Goal: Task Accomplishment & Management: Use online tool/utility

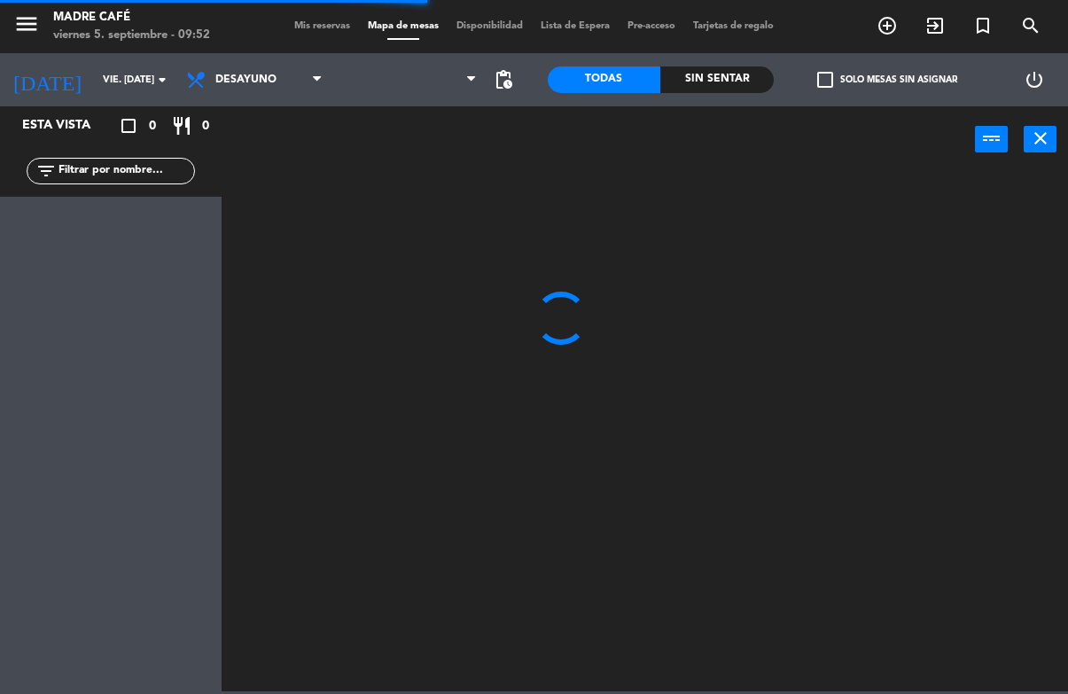
click at [149, 164] on input "text" at bounding box center [125, 170] width 137 height 19
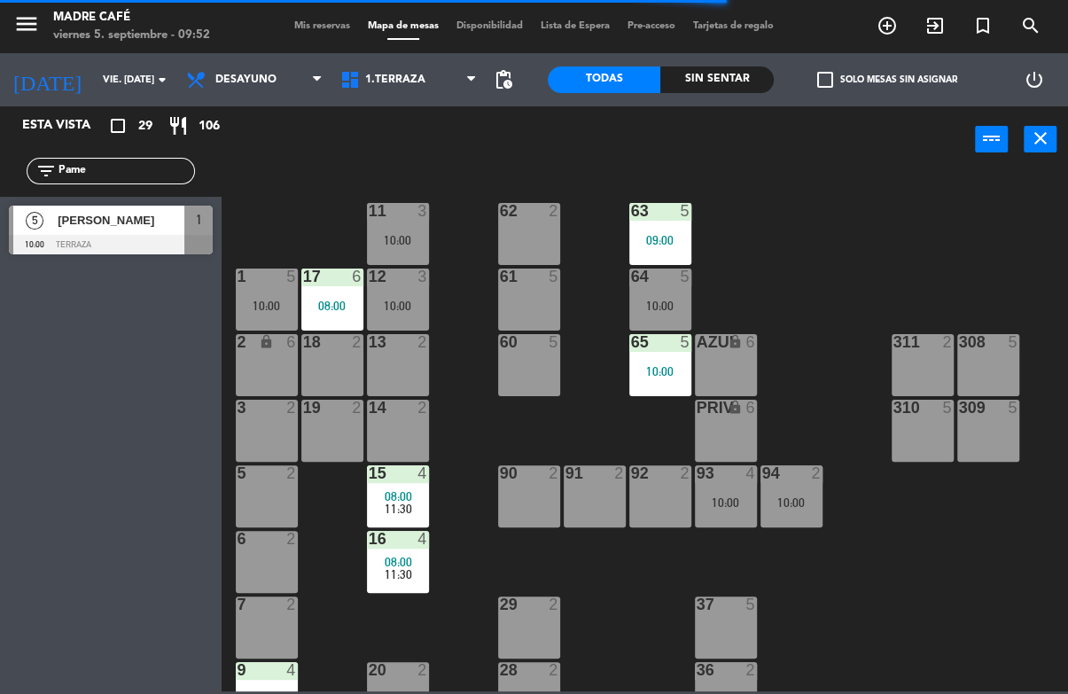
click at [161, 171] on input "Pame" at bounding box center [125, 170] width 137 height 19
type input "Pame"
click at [127, 220] on span "[PERSON_NAME]" at bounding box center [121, 220] width 127 height 19
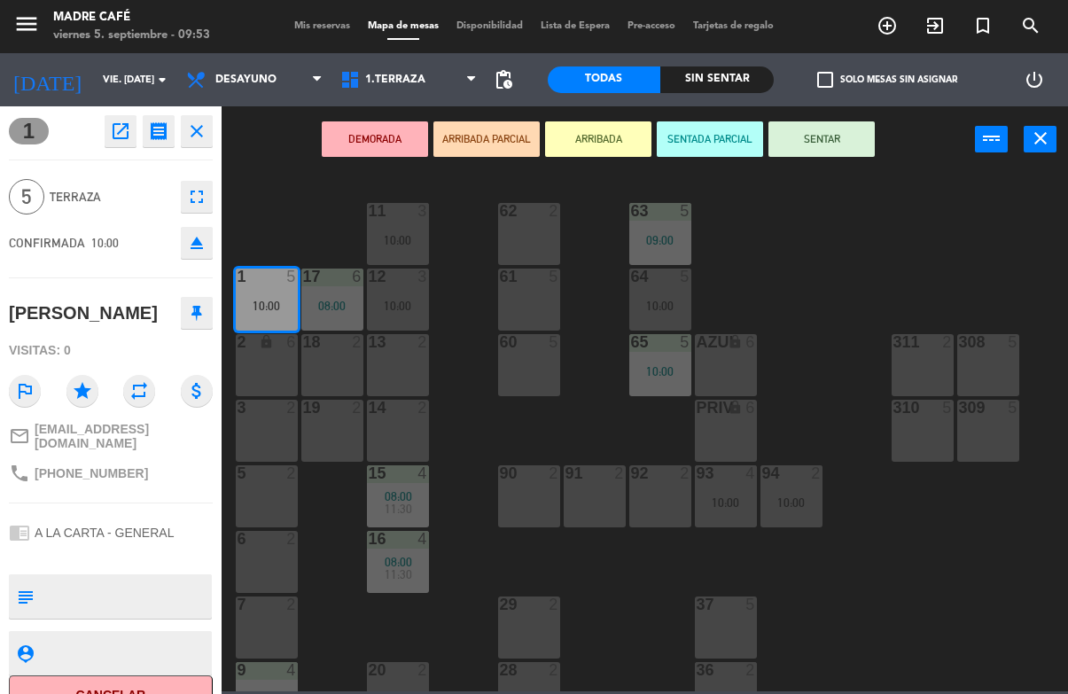
click at [812, 122] on button "SENTAR" at bounding box center [821, 138] width 106 height 35
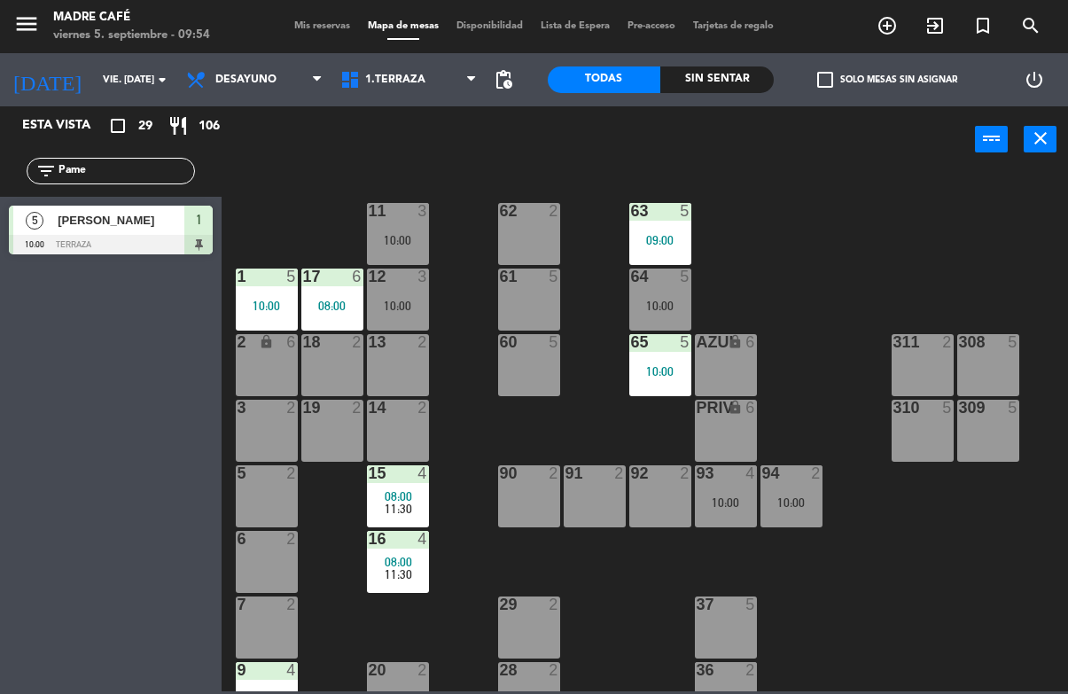
click at [141, 152] on div "filter_list Pame" at bounding box center [111, 170] width 222 height 51
click at [110, 181] on input "Pame" at bounding box center [125, 170] width 137 height 19
type input "P"
type input "Mir"
click at [70, 230] on span "[PERSON_NAME]" at bounding box center [121, 220] width 127 height 19
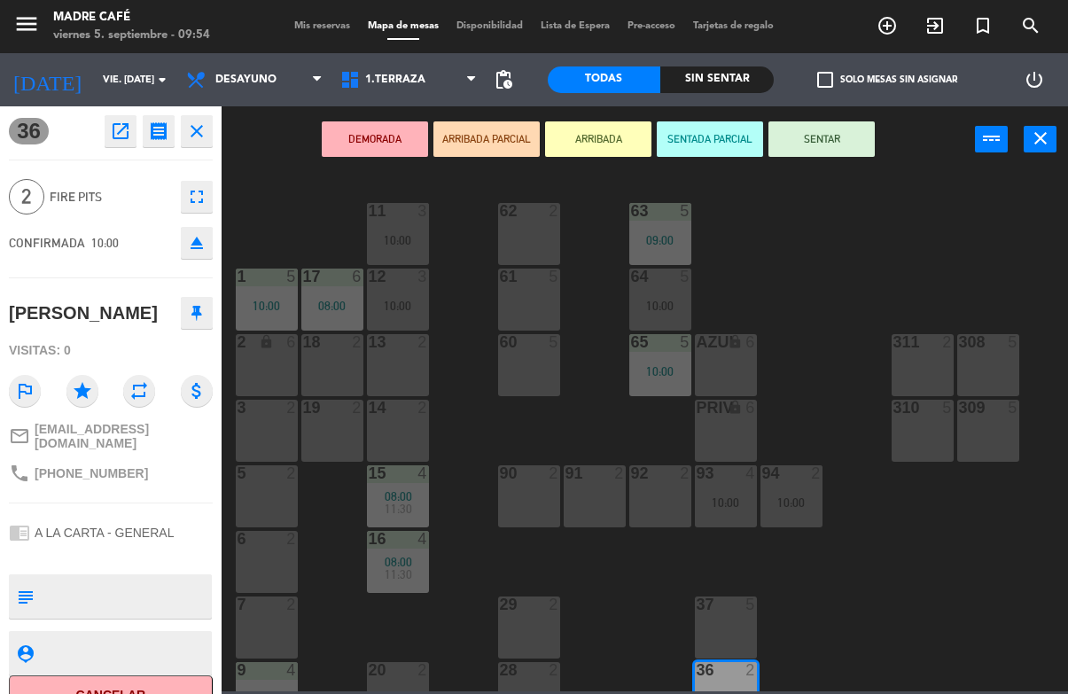
click at [845, 142] on button "SENTAR" at bounding box center [821, 138] width 106 height 35
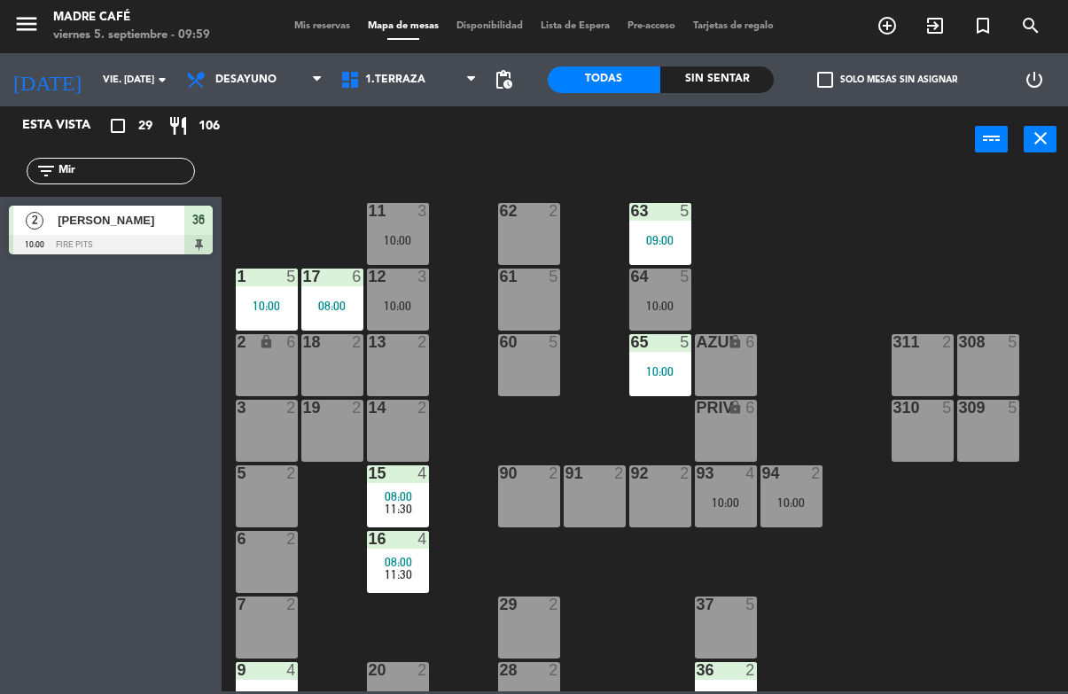
click at [134, 161] on input "Mir" at bounding box center [125, 170] width 137 height 19
click at [164, 179] on input "Mir" at bounding box center [125, 170] width 137 height 19
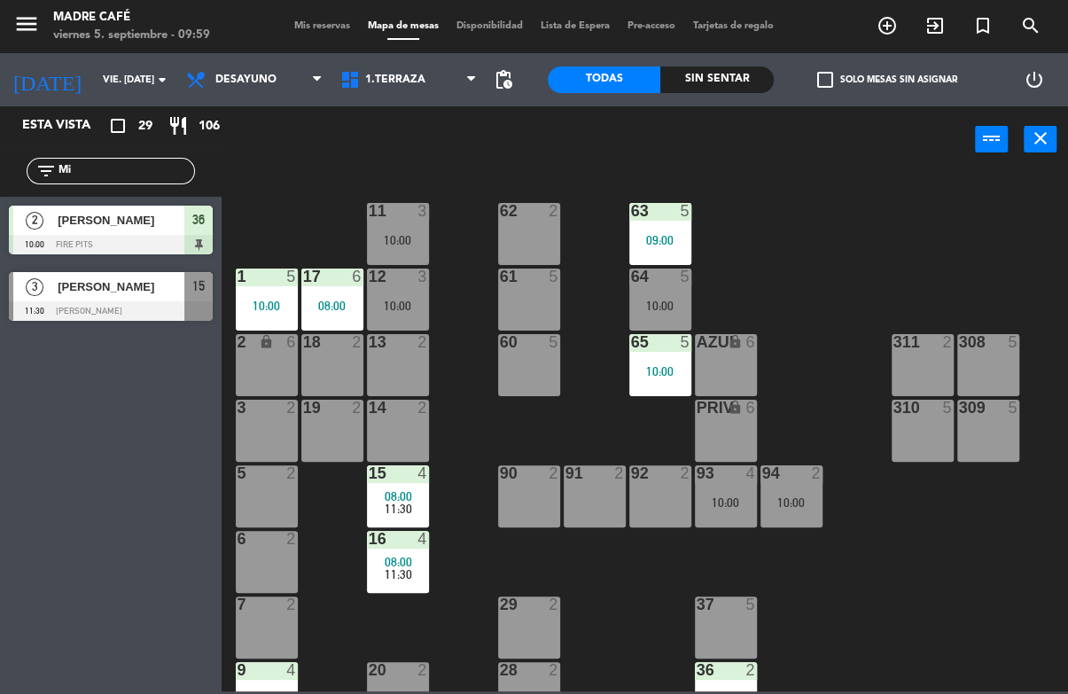
type input "M"
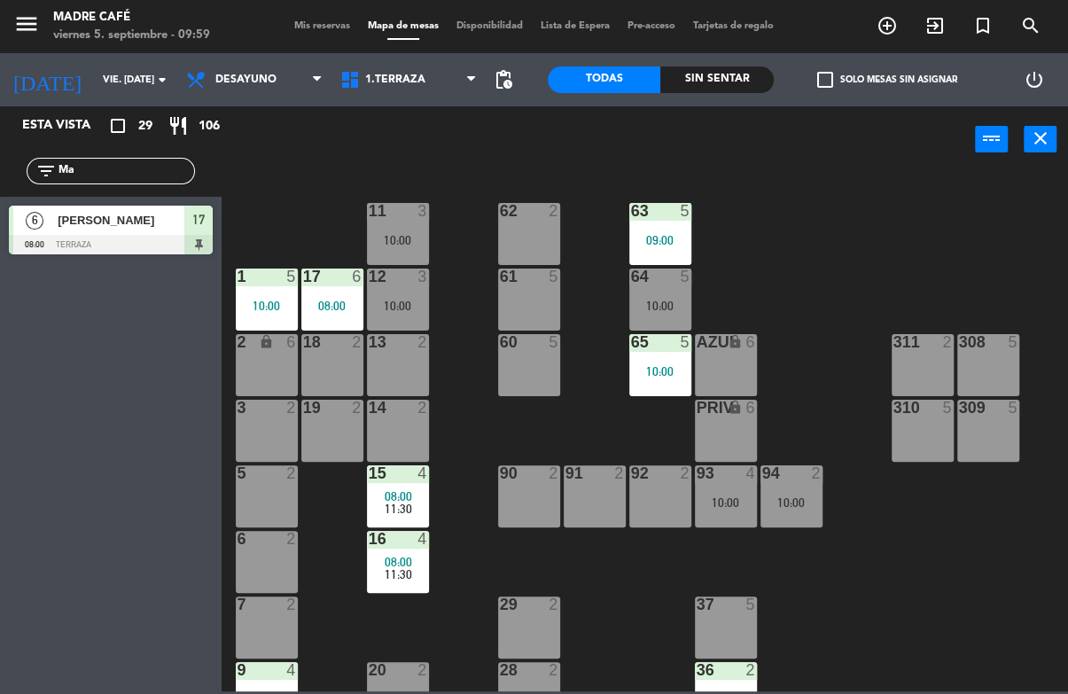
type input "M"
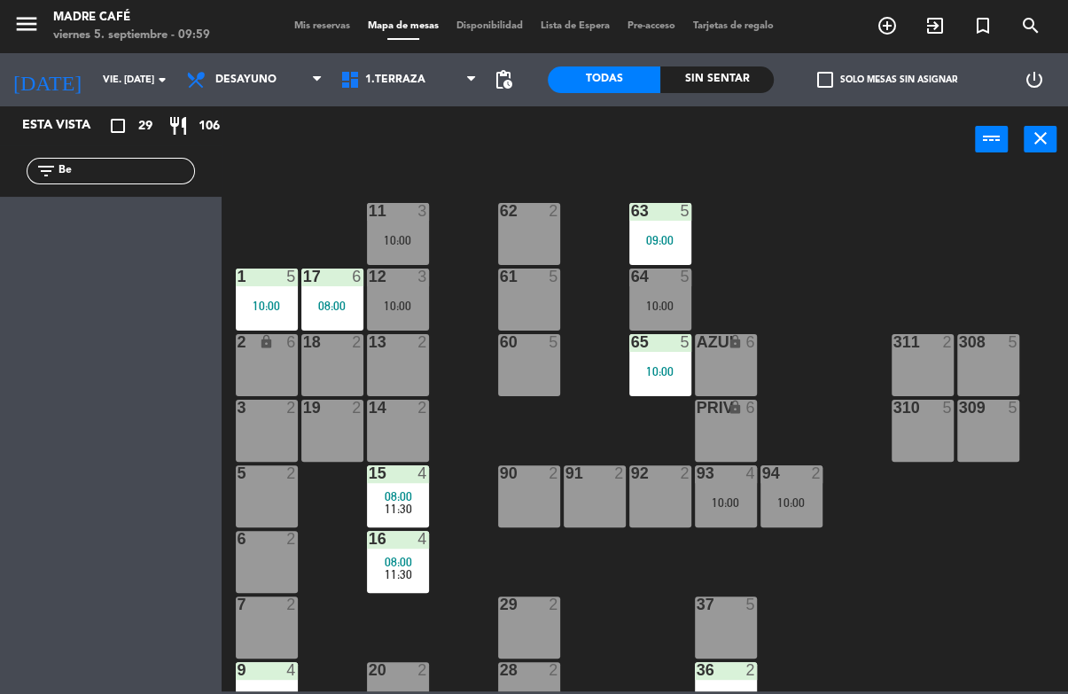
type input "B"
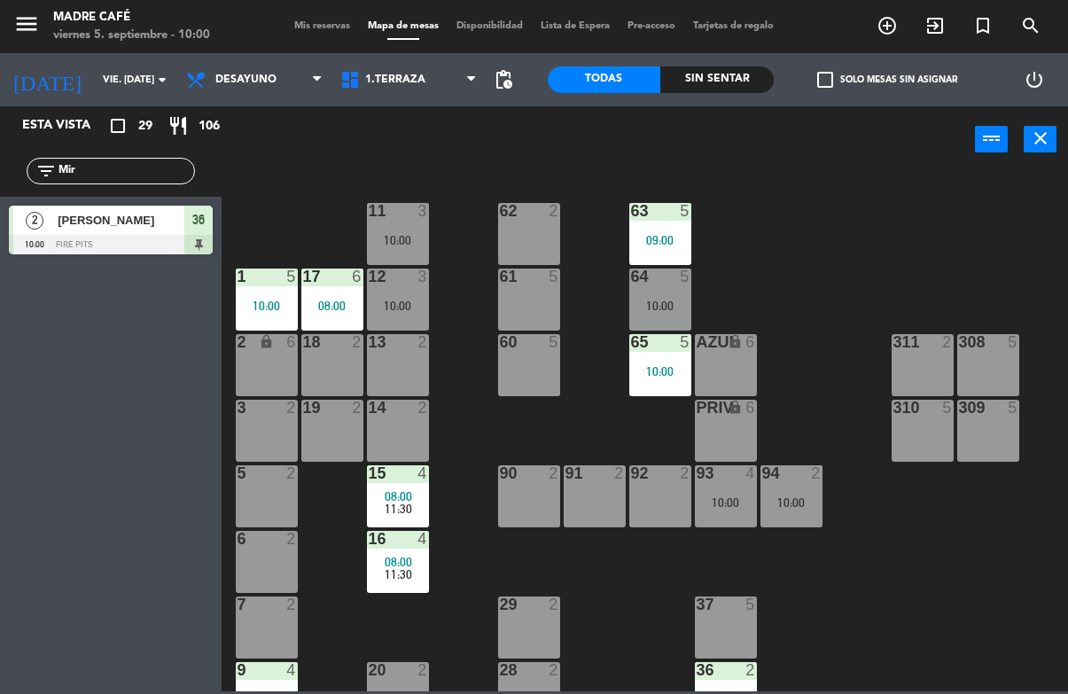
click at [153, 174] on input "Mir" at bounding box center [125, 170] width 137 height 19
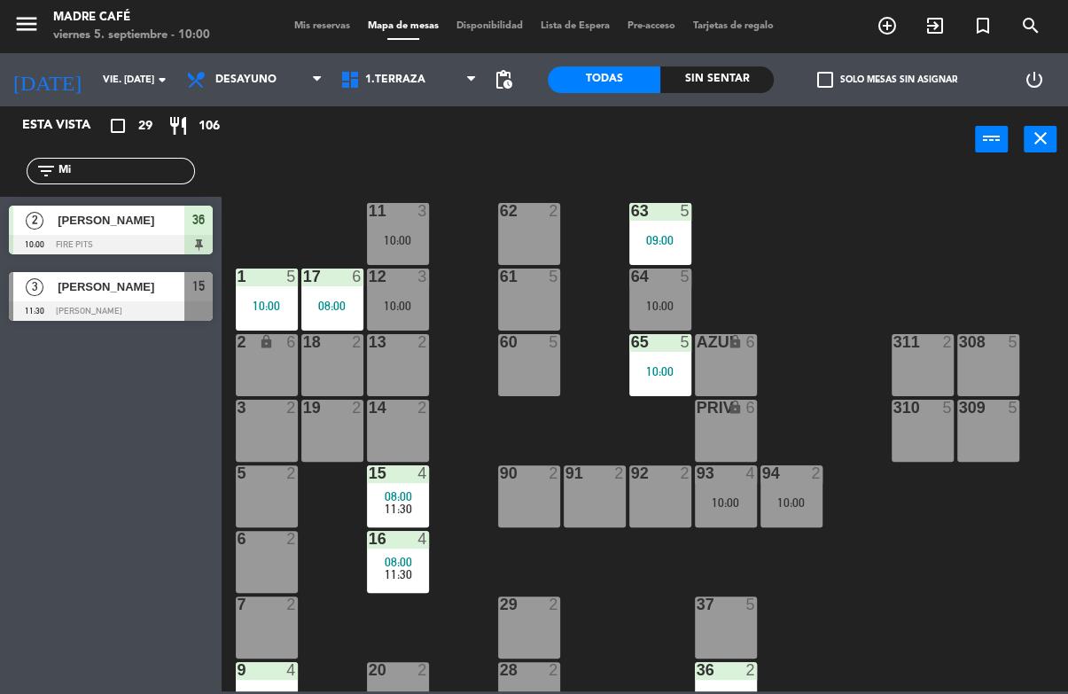
type input "M"
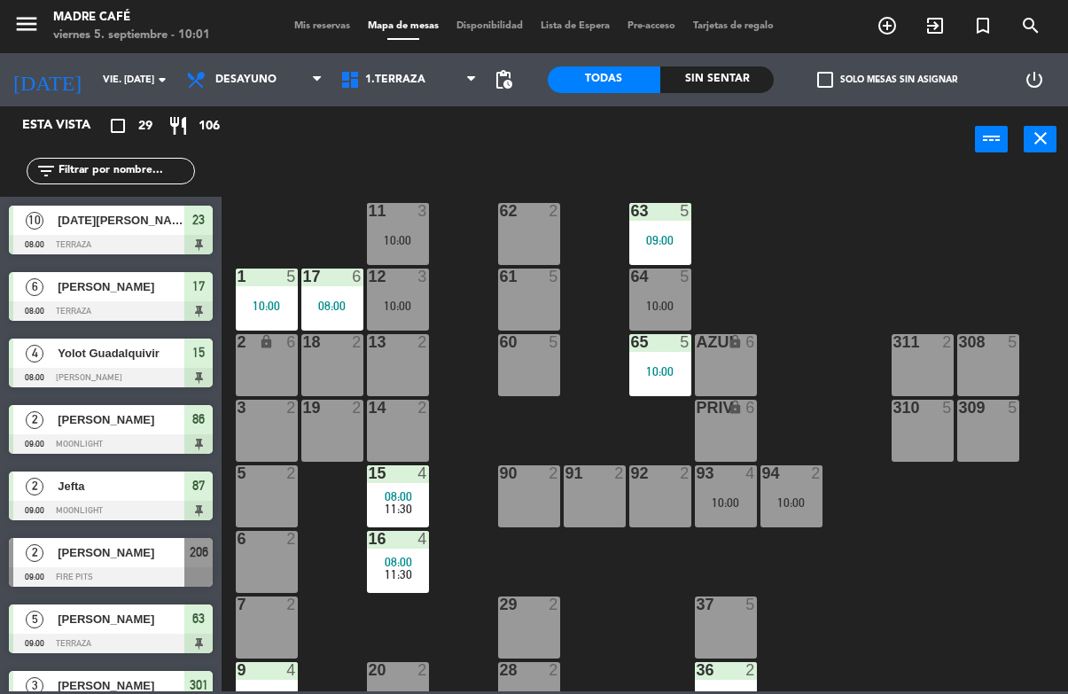
click at [174, 162] on input "text" at bounding box center [125, 170] width 137 height 19
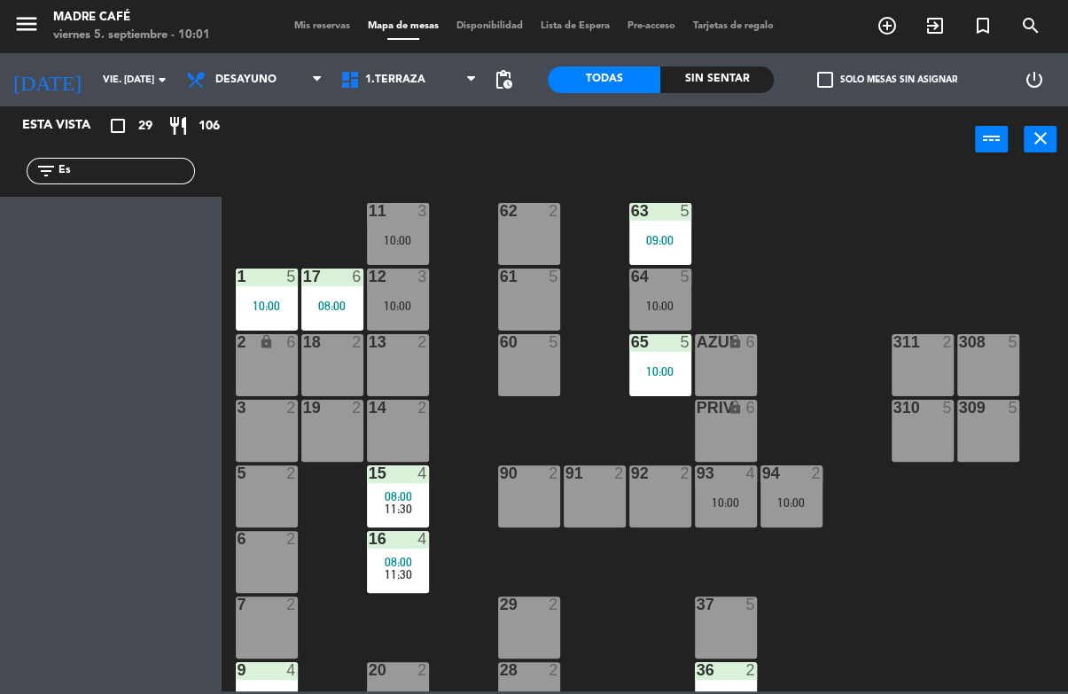
type input "E"
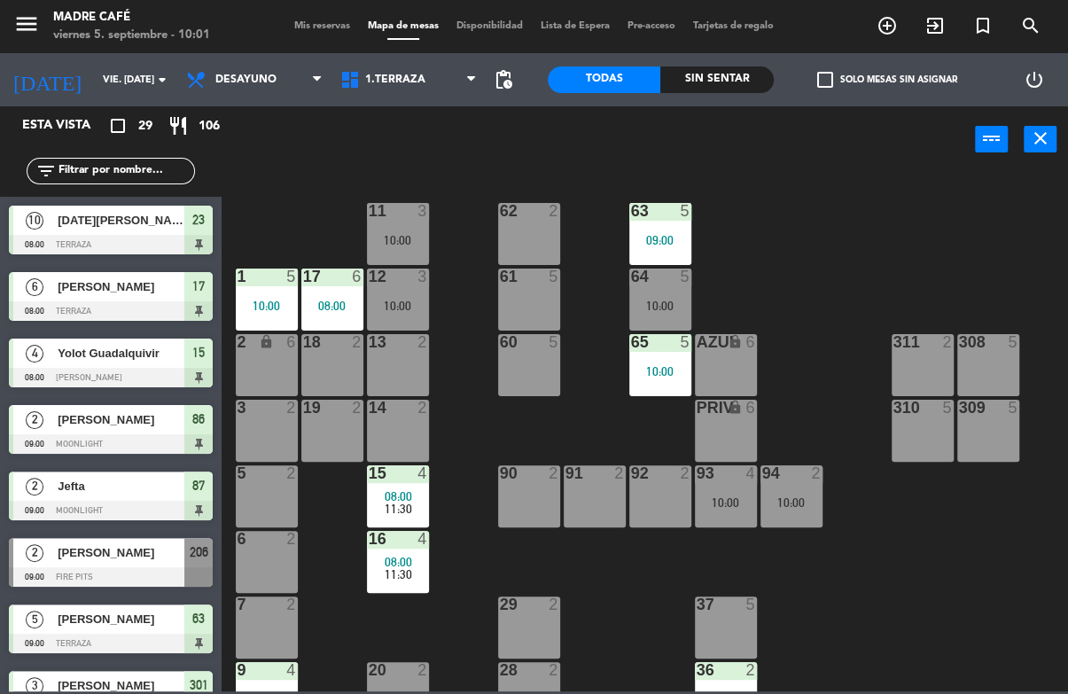
click at [167, 161] on input "text" at bounding box center [125, 170] width 137 height 19
click at [99, 162] on input "text" at bounding box center [125, 170] width 137 height 19
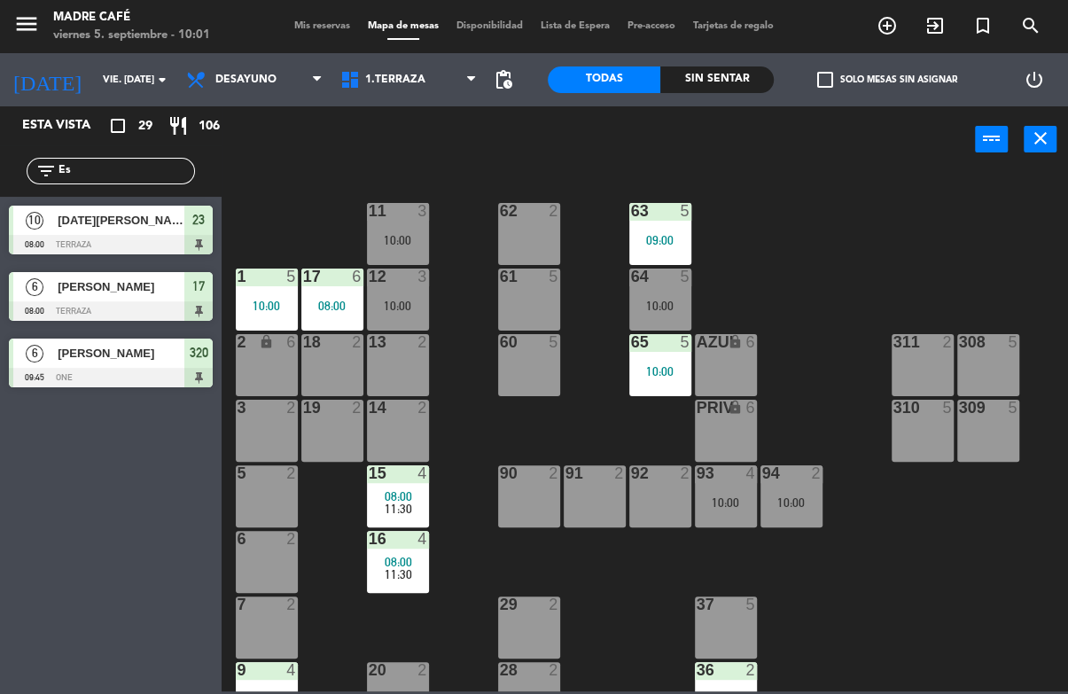
type input "E"
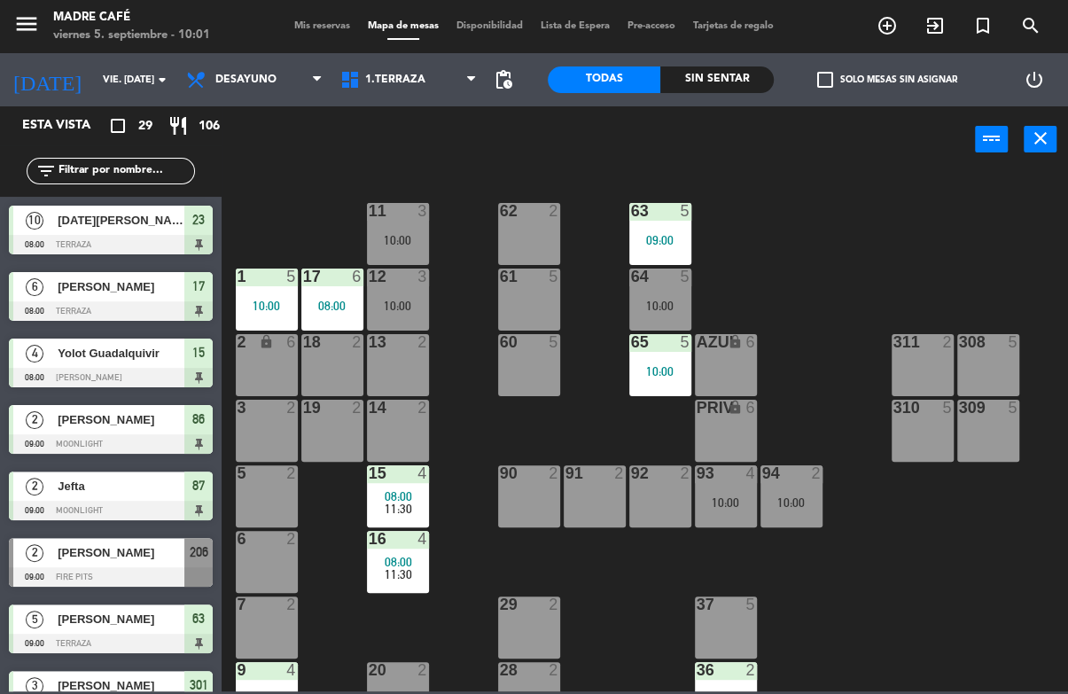
click at [300, 165] on div "power_input close" at bounding box center [598, 139] width 753 height 67
click at [134, 152] on div "filter_list" at bounding box center [111, 170] width 222 height 51
click at [128, 197] on div "10 [DATE][PERSON_NAME] 08:00 Terraza 23" at bounding box center [111, 230] width 222 height 66
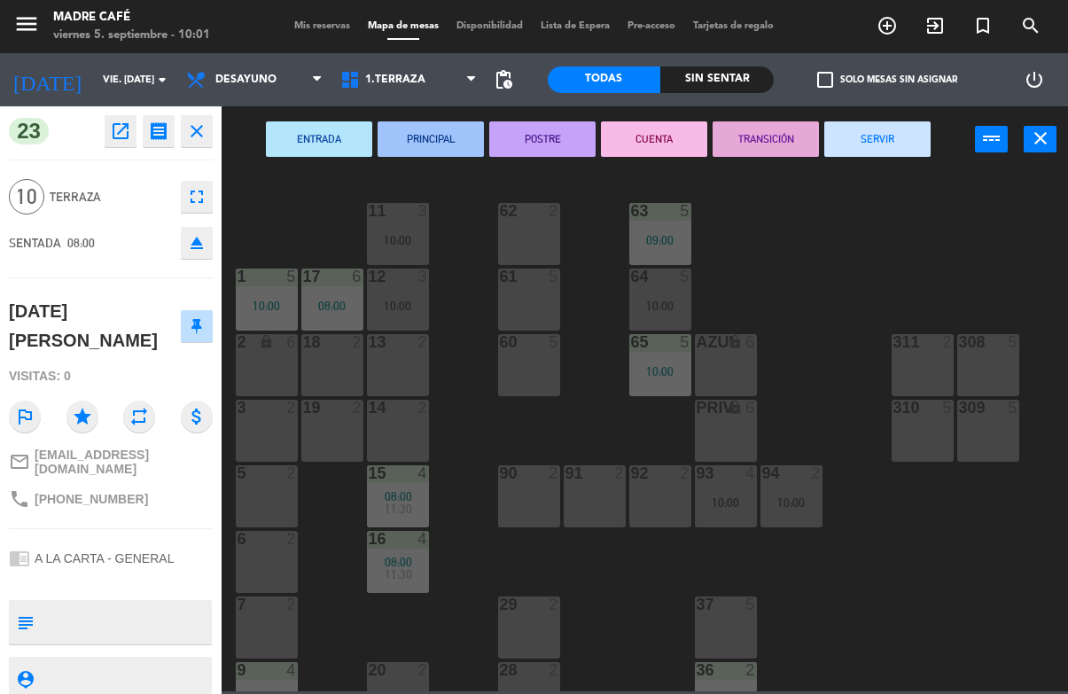
click at [113, 167] on div "23 open_in_new receipt 8:00 AM vie., [DATE] personas birthday [DATE][PERSON_NAM…" at bounding box center [111, 400] width 222 height 588
click at [190, 118] on button "close" at bounding box center [197, 131] width 32 height 32
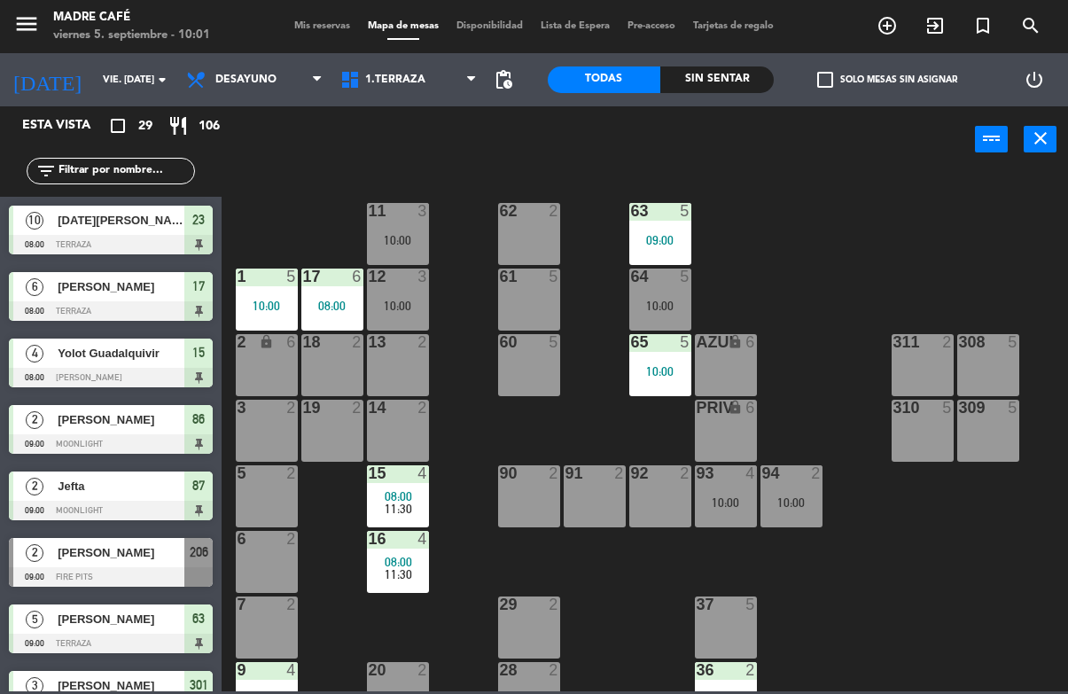
click at [140, 162] on input "text" at bounding box center [125, 170] width 137 height 19
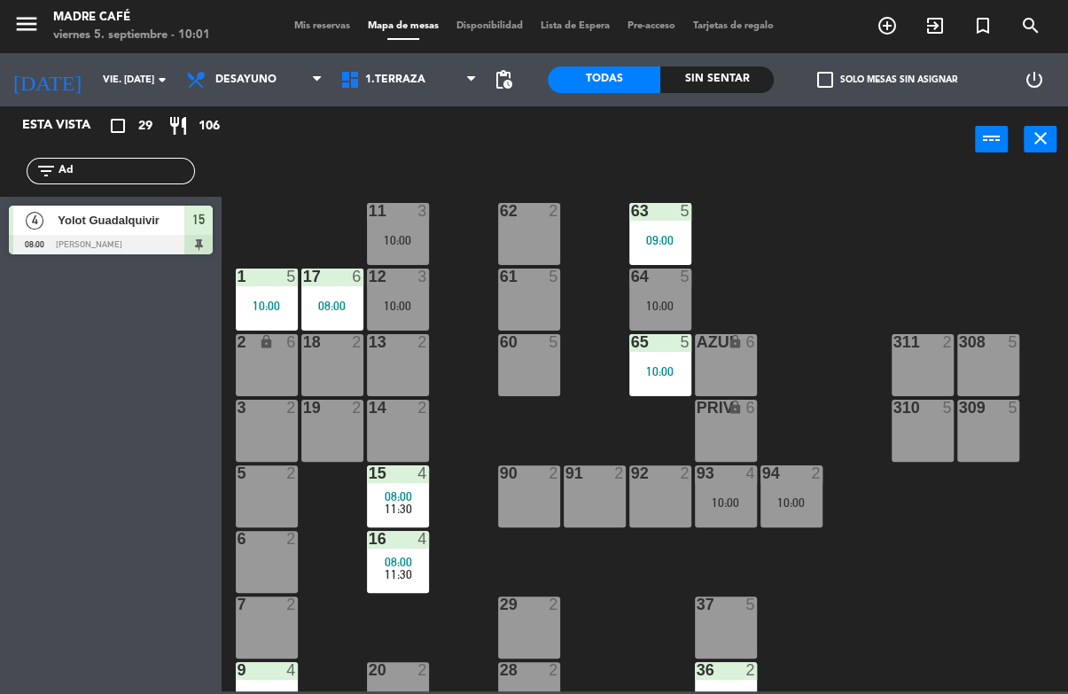
type input "A"
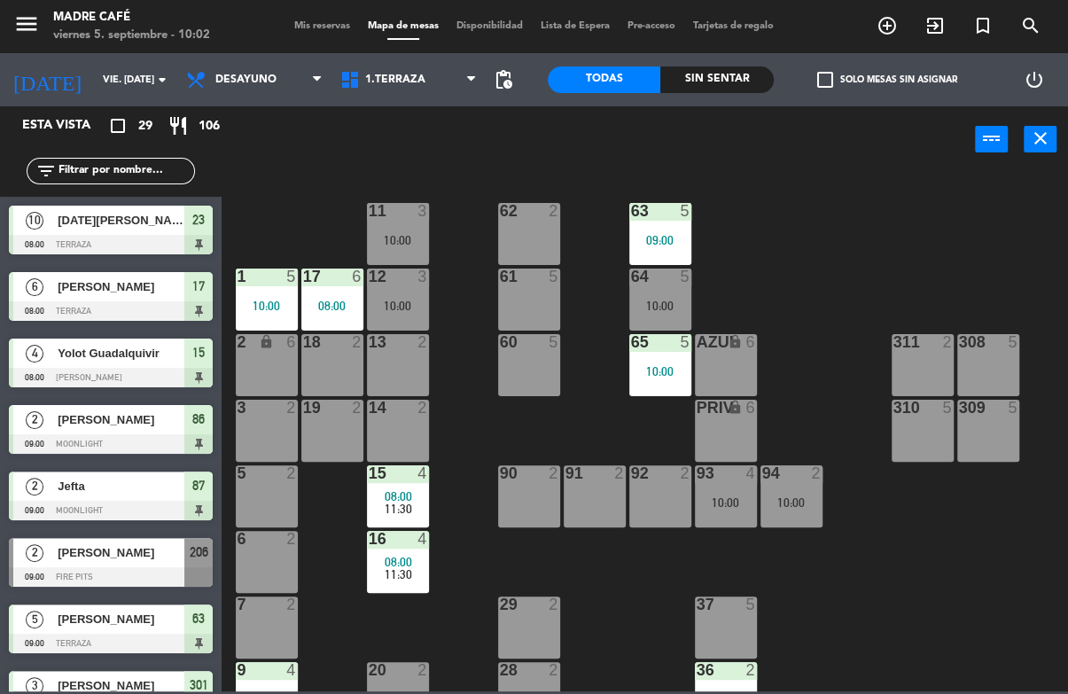
click at [150, 161] on input "text" at bounding box center [125, 170] width 137 height 19
click at [131, 176] on input "text" at bounding box center [125, 170] width 137 height 19
type input "A"
click at [136, 181] on input "A" at bounding box center [125, 170] width 137 height 19
click at [136, 170] on input "A" at bounding box center [125, 170] width 137 height 19
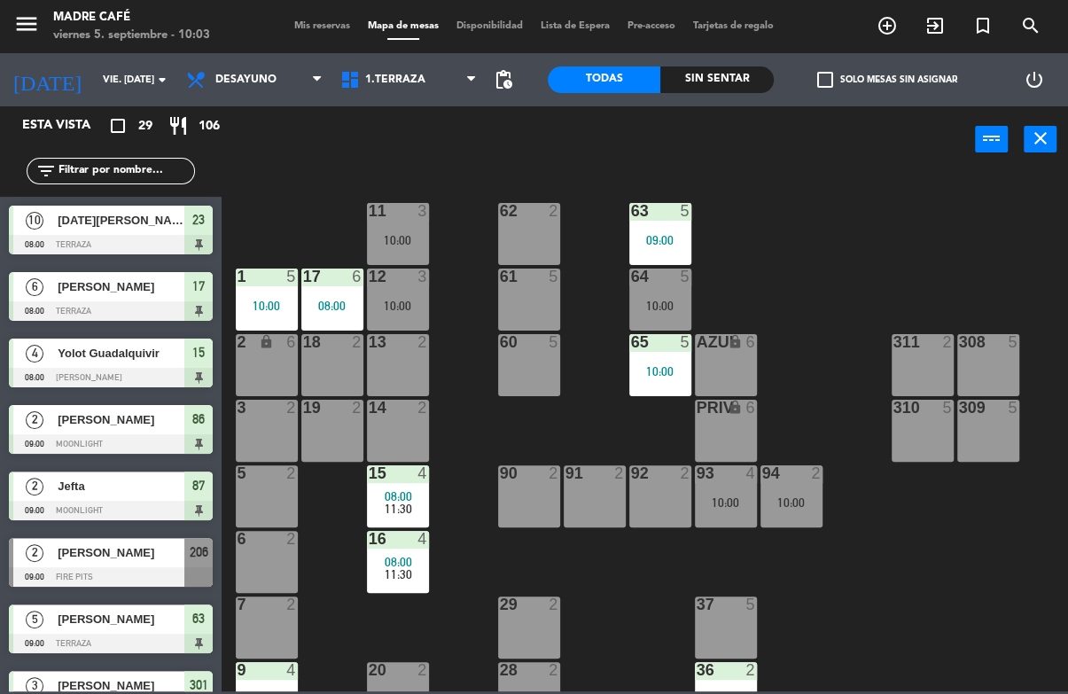
click at [120, 176] on input "text" at bounding box center [125, 170] width 137 height 19
click at [139, 161] on input "text" at bounding box center [125, 170] width 137 height 19
type input "A"
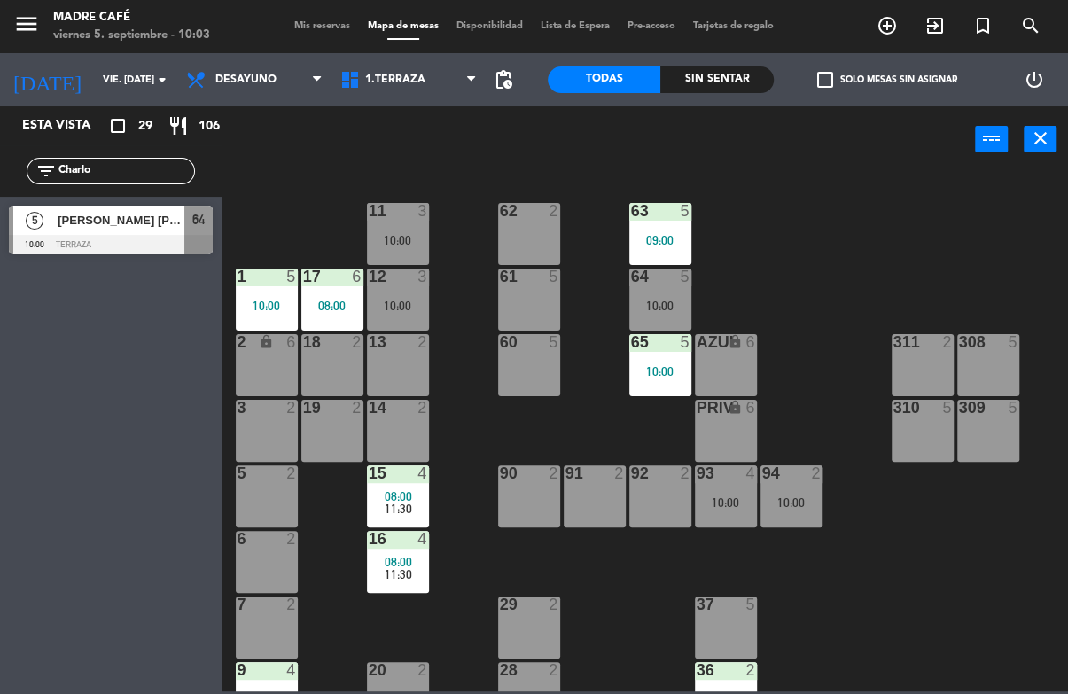
type input "Charlo"
click at [145, 225] on span "[PERSON_NAME] [PERSON_NAME]" at bounding box center [121, 220] width 127 height 19
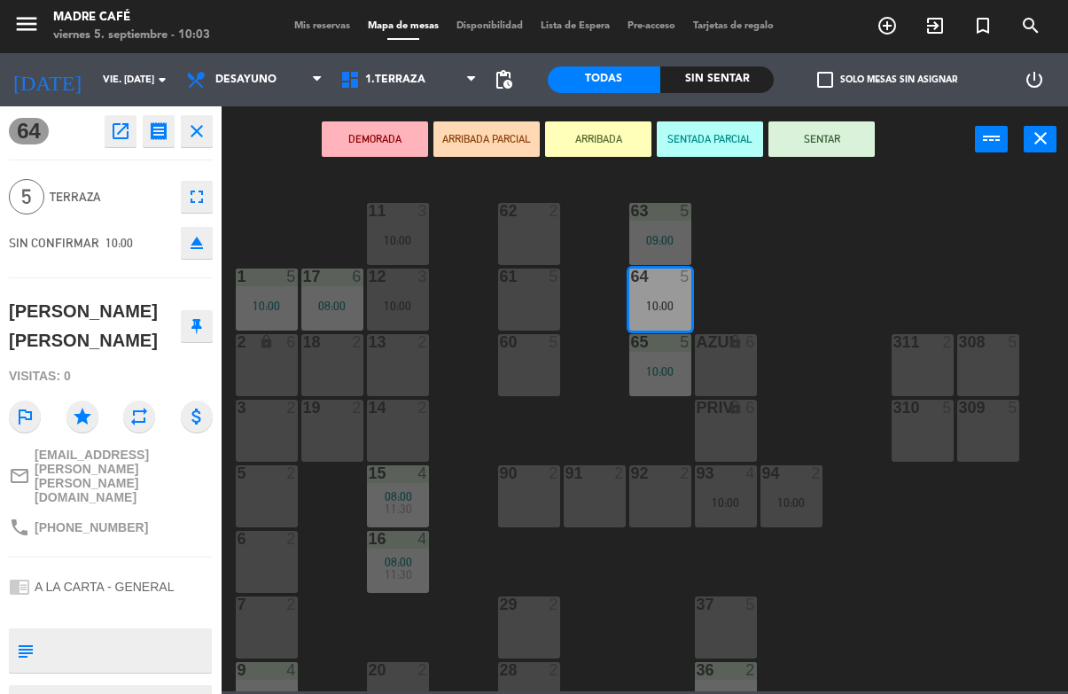
click at [825, 129] on button "SENTAR" at bounding box center [821, 138] width 106 height 35
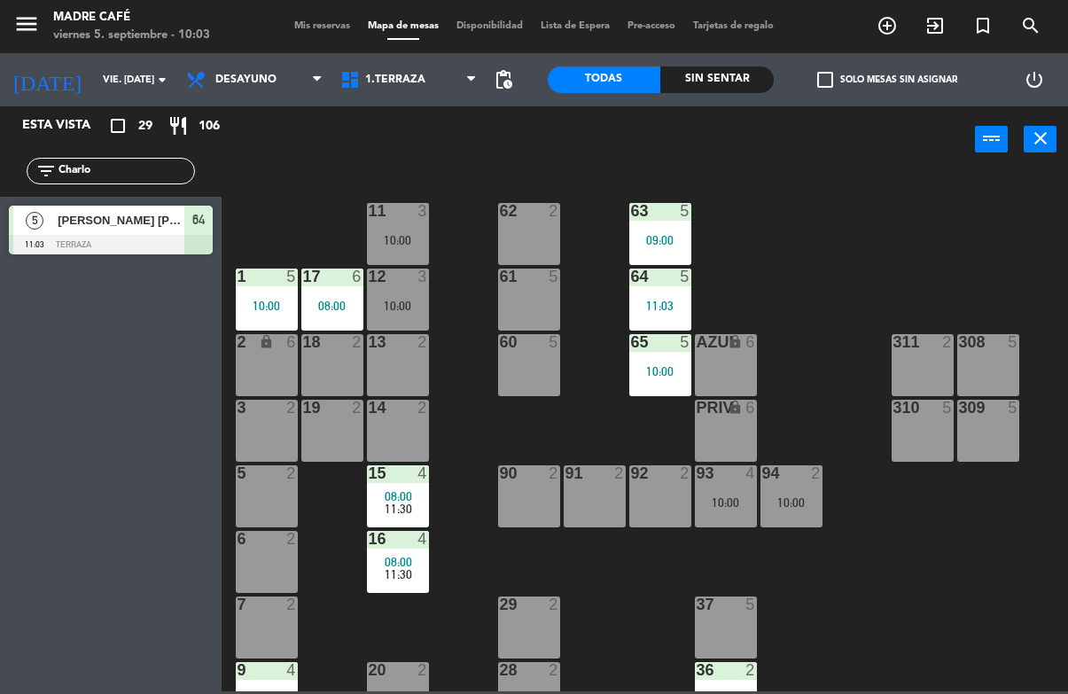
click at [136, 170] on input "Charlo" at bounding box center [125, 170] width 137 height 19
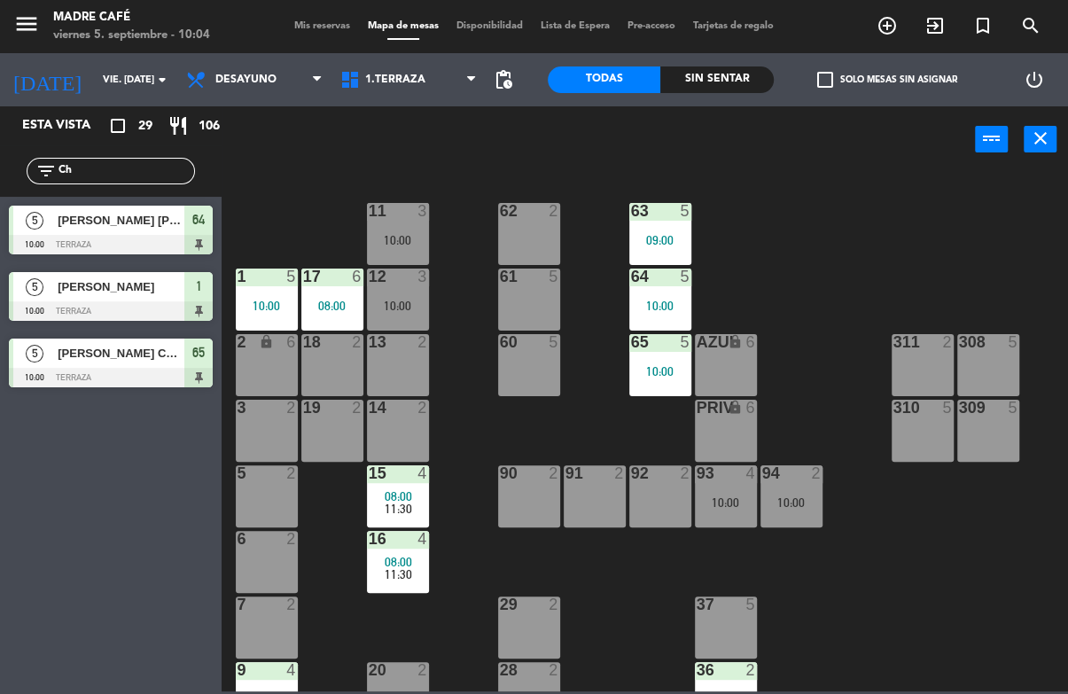
type input "C"
type input "P"
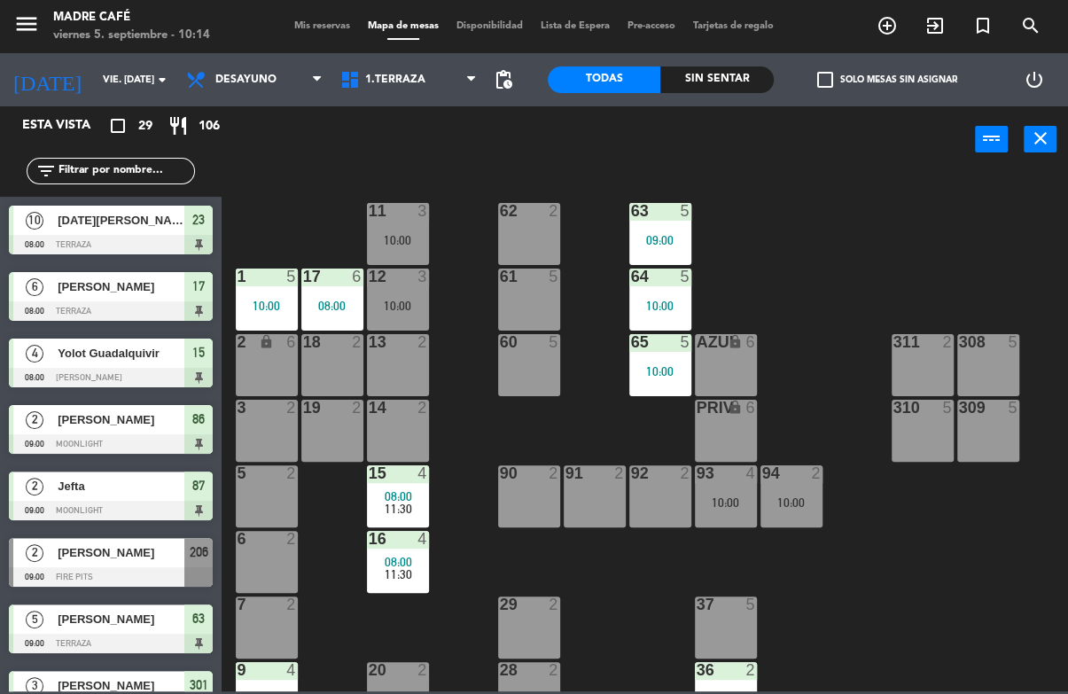
click at [102, 161] on input "text" at bounding box center [125, 170] width 137 height 19
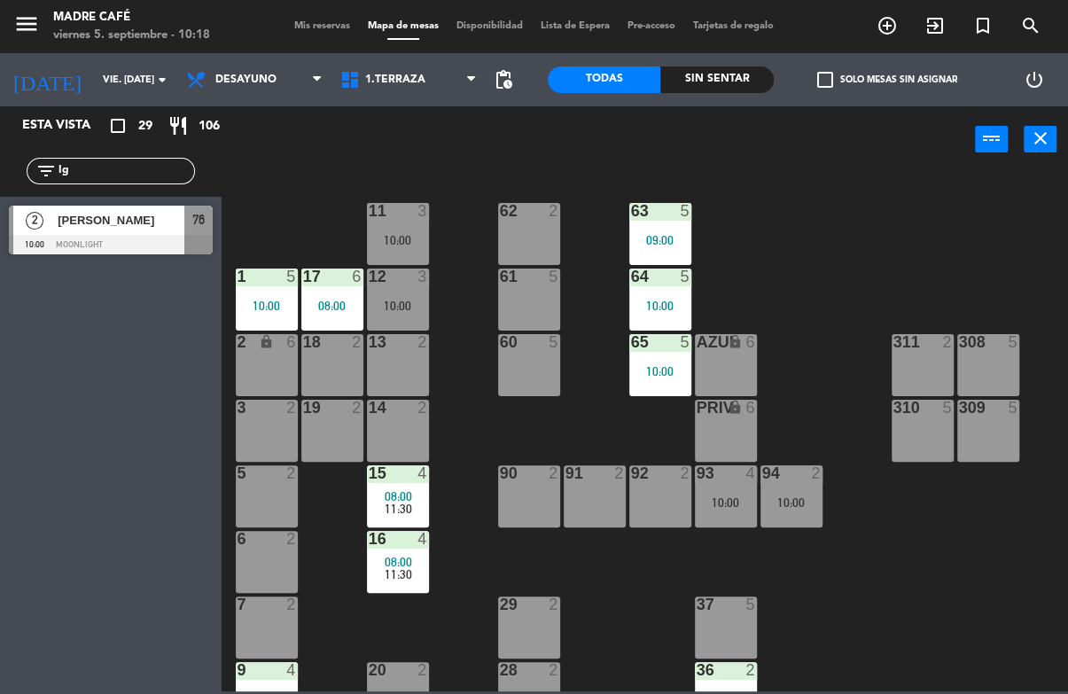
type input "Ig"
click at [136, 222] on span "[PERSON_NAME]" at bounding box center [121, 220] width 127 height 19
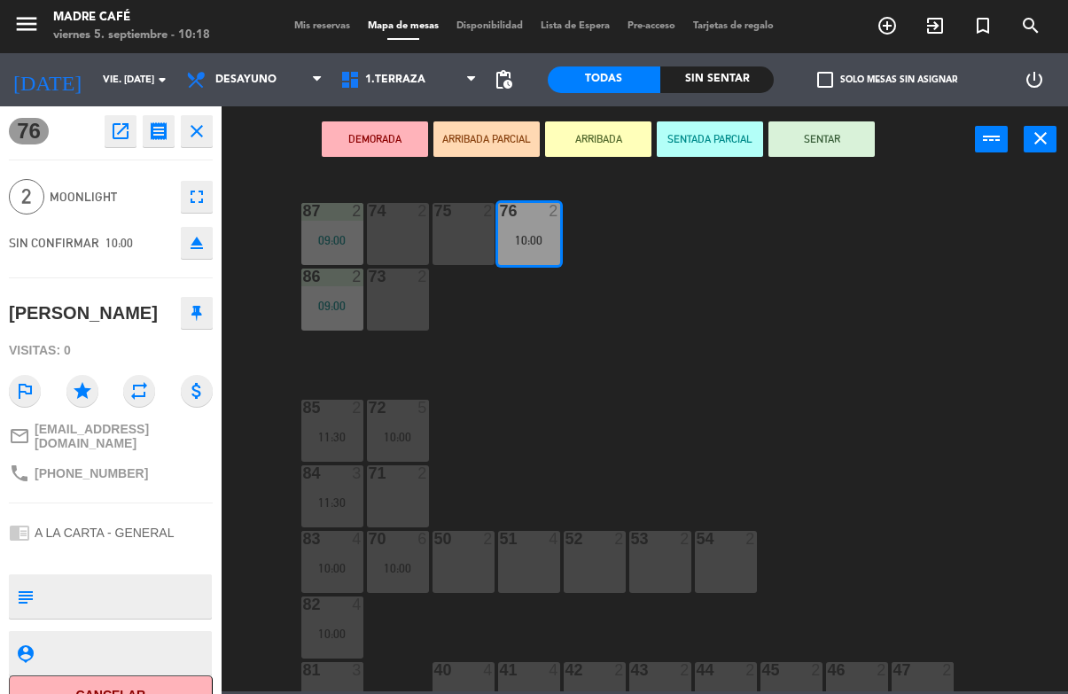
click at [837, 128] on button "SENTAR" at bounding box center [821, 138] width 106 height 35
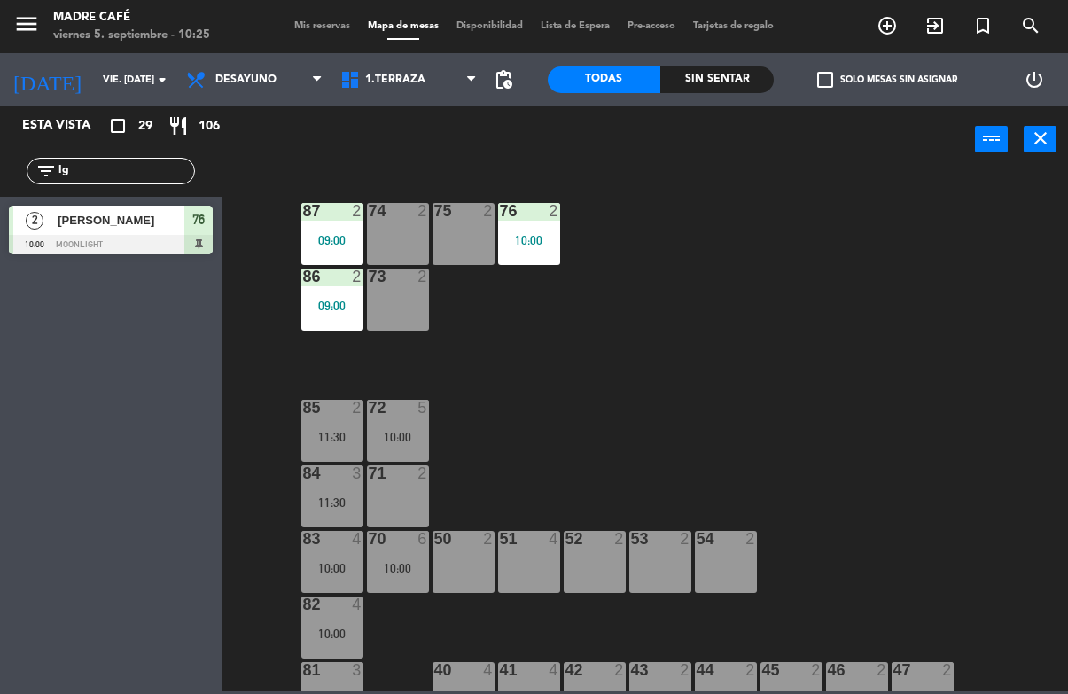
click at [141, 165] on input "Ig" at bounding box center [125, 170] width 137 height 19
type input "I"
type input "Mir"
click at [138, 232] on div "[PERSON_NAME]" at bounding box center [120, 220] width 129 height 29
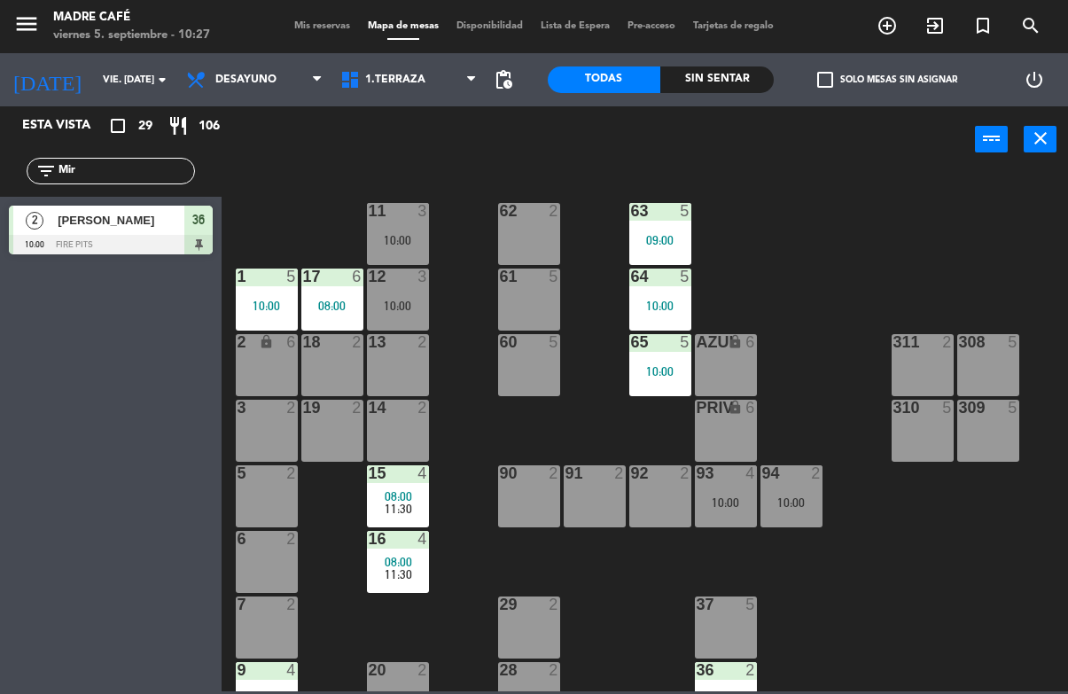
click at [105, 154] on div "filter_list Mir" at bounding box center [111, 170] width 222 height 51
click at [128, 167] on input "Mir" at bounding box center [125, 170] width 137 height 19
type input "M"
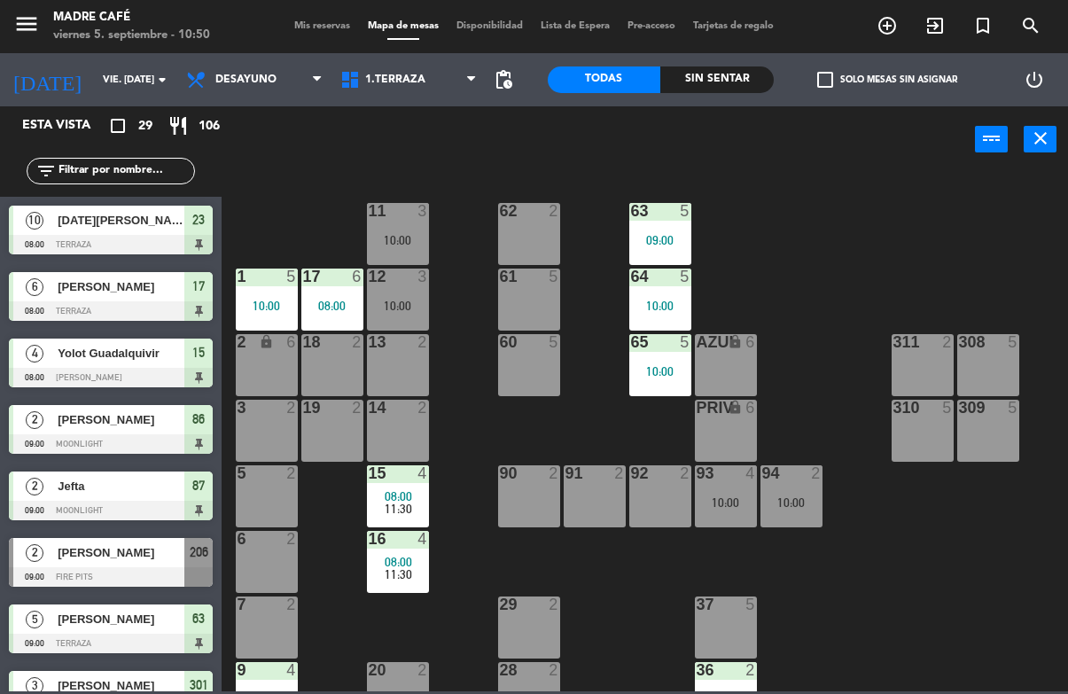
click at [140, 165] on input "text" at bounding box center [125, 170] width 137 height 19
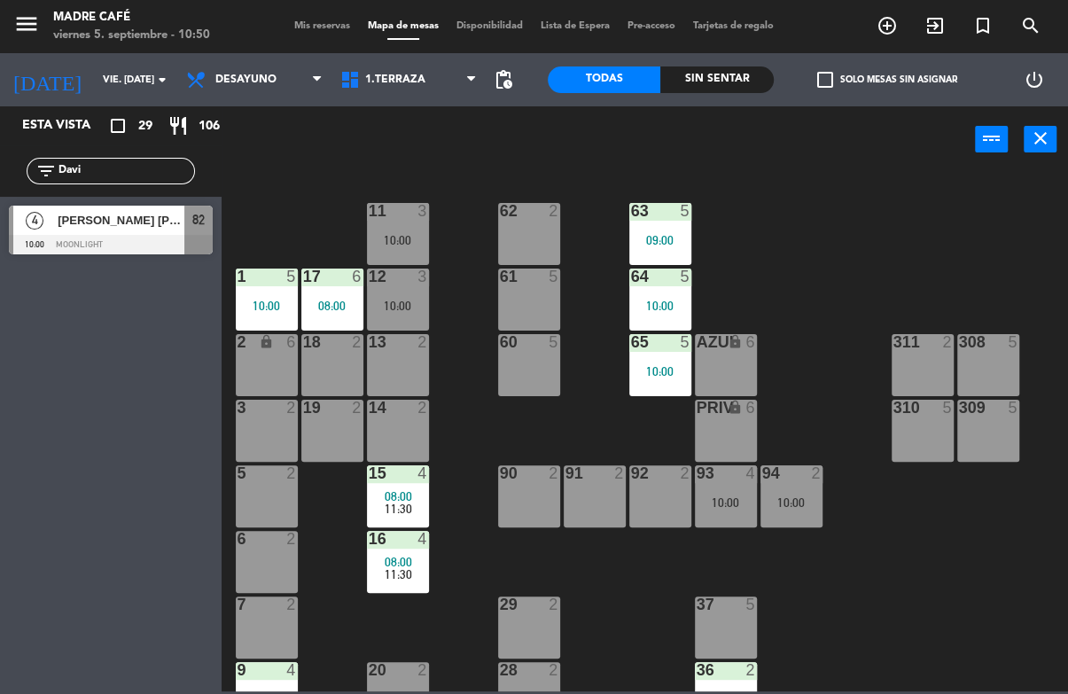
type input "Davi"
click at [912, 177] on div "11 3 10:00 63 5 09:00 62 2 12 3 10:00 1 5 10:00 61 5 64 5 10:00 17 6 08:00 13 2…" at bounding box center [650, 431] width 836 height 520
click at [90, 238] on div at bounding box center [111, 244] width 204 height 19
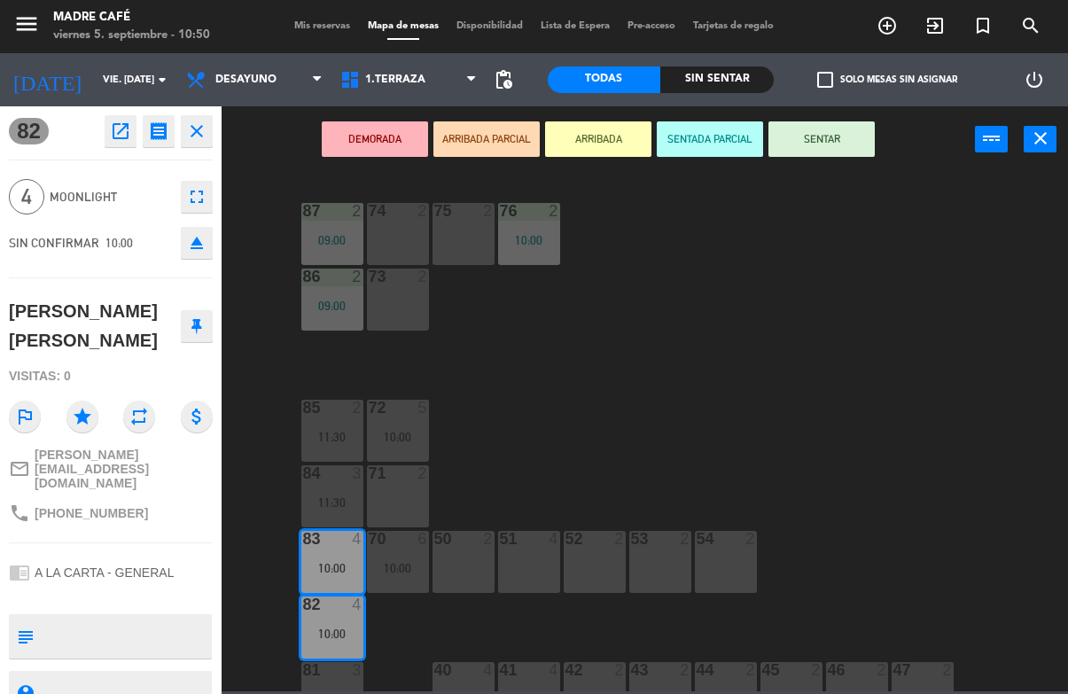
click at [838, 124] on button "SENTAR" at bounding box center [821, 138] width 106 height 35
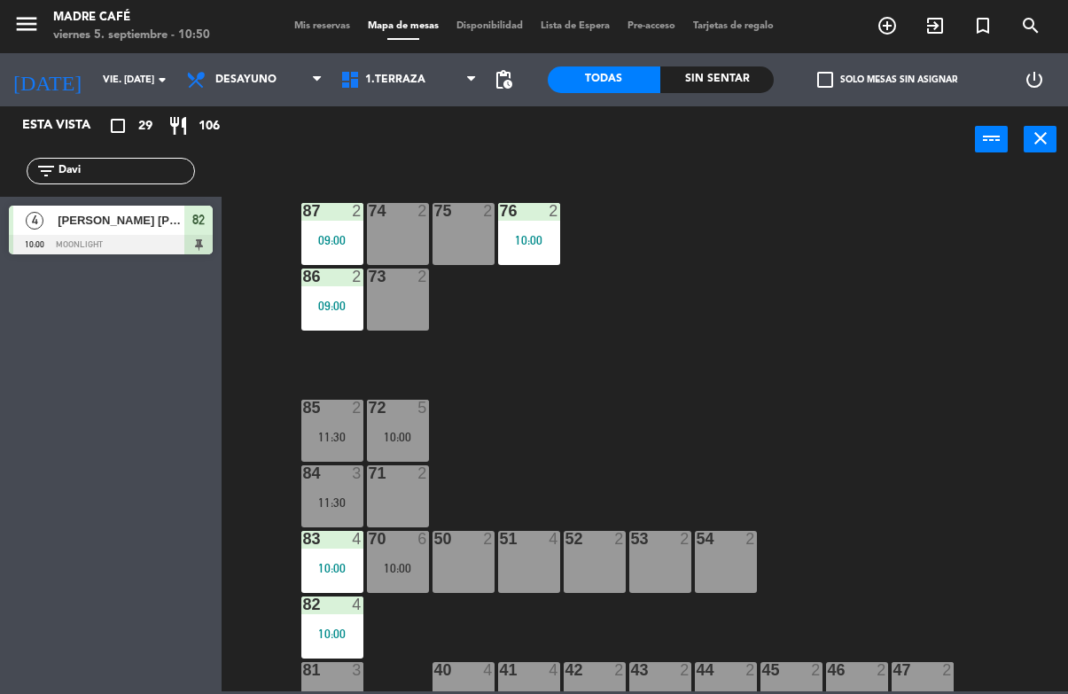
click at [141, 179] on input "Davi" at bounding box center [125, 170] width 137 height 19
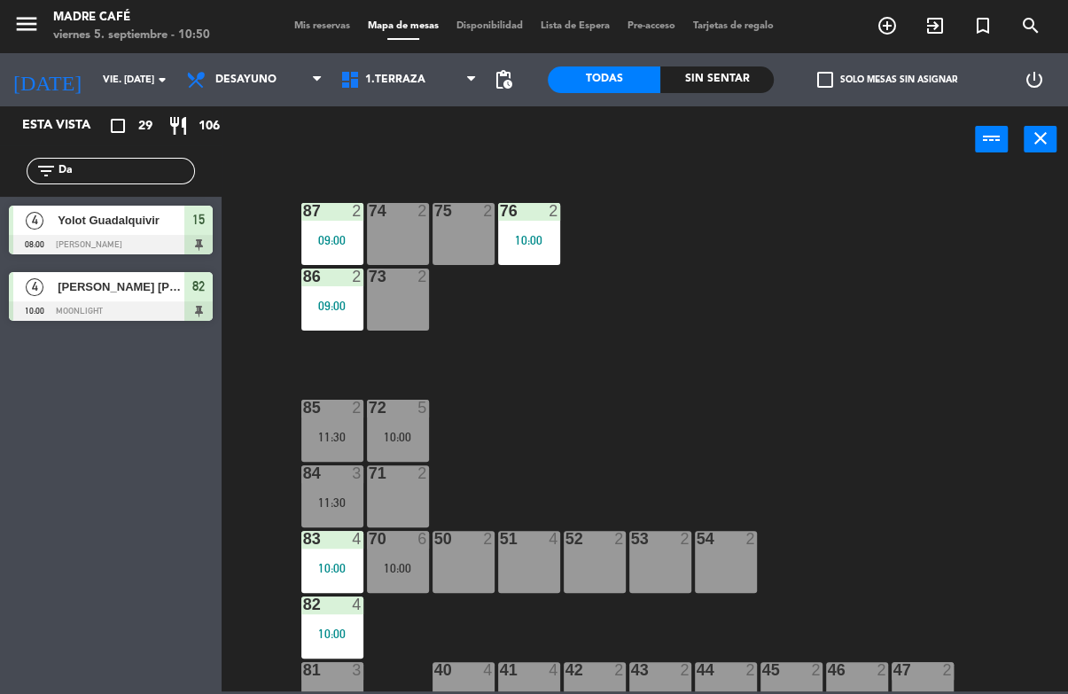
type input "D"
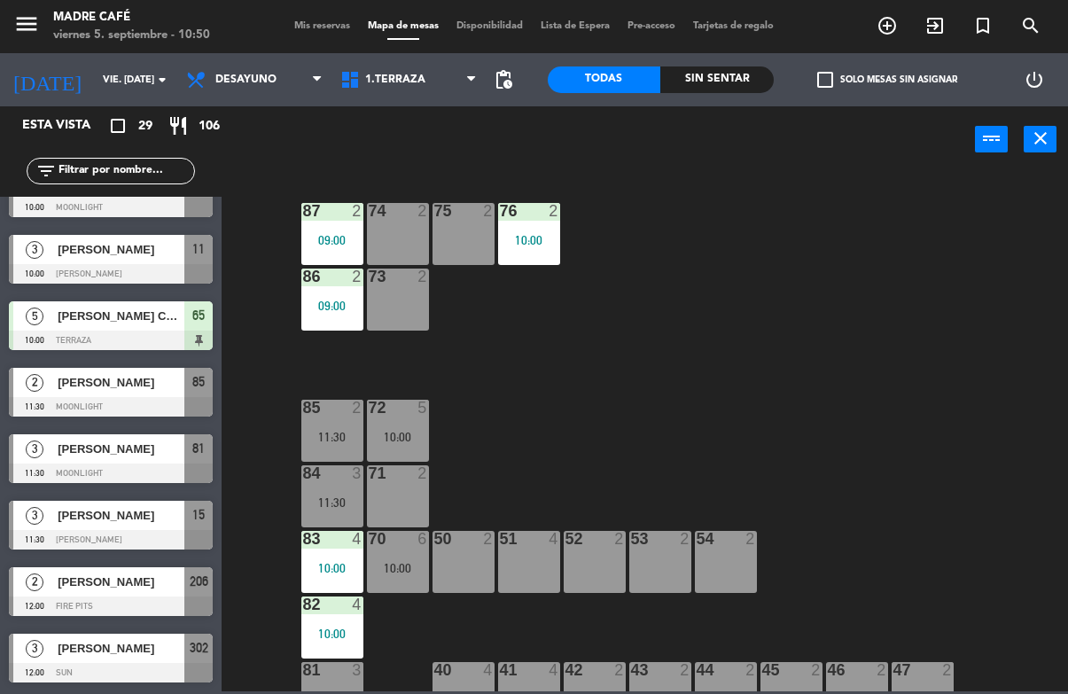
scroll to position [1433, 0]
click at [144, 170] on input "text" at bounding box center [125, 170] width 137 height 19
click at [144, 144] on div "Esta vista crop_square 29 restaurant 106" at bounding box center [111, 125] width 222 height 39
click at [120, 162] on input "text" at bounding box center [125, 170] width 137 height 19
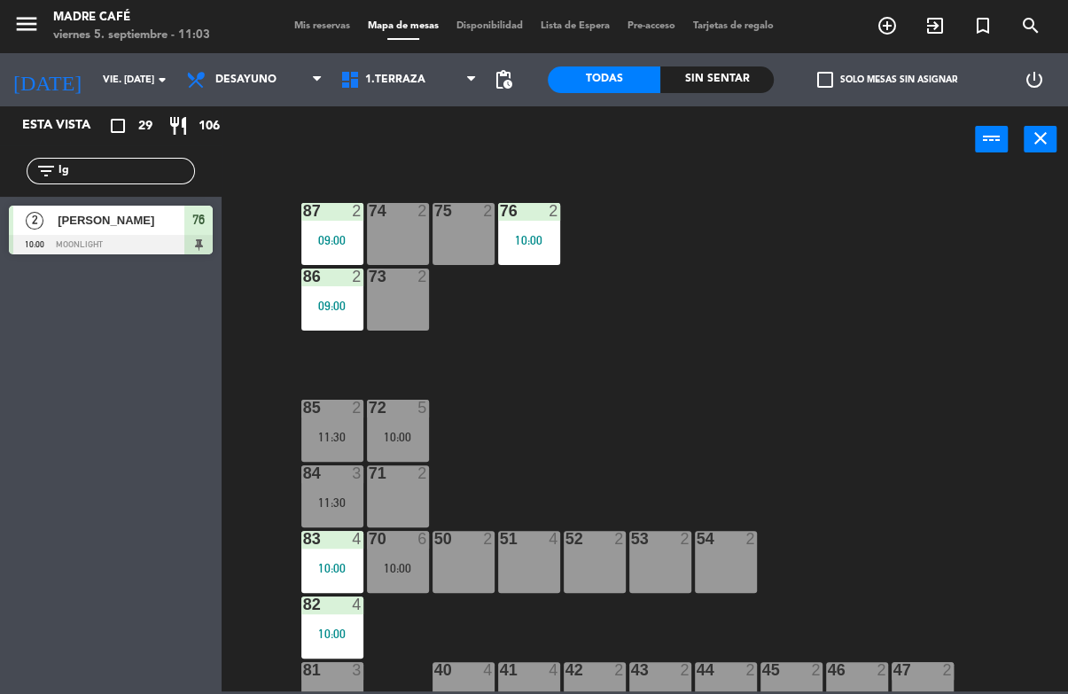
scroll to position [0, 0]
type input "I"
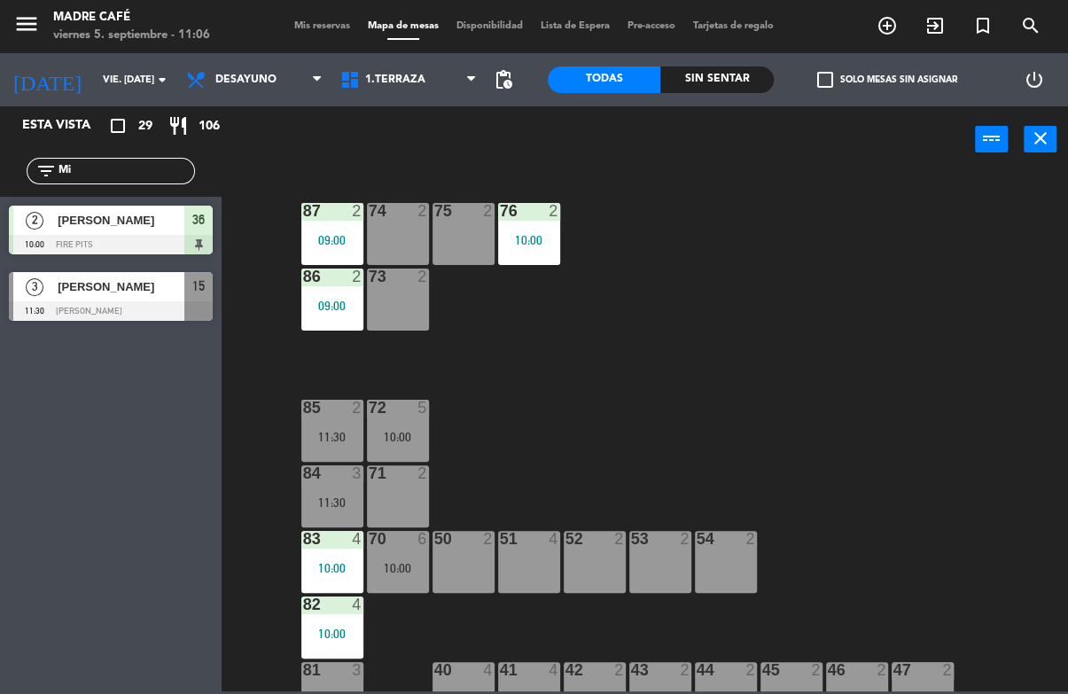
click at [802, 201] on div "87 2 09:00 74 2 75 2 76 2 10:00 86 2 09:00 73 2 72 5 10:00 85 2 11:30 71 2 84 3…" at bounding box center [650, 431] width 836 height 520
click at [187, 167] on input "Mi" at bounding box center [125, 170] width 137 height 19
type input "M"
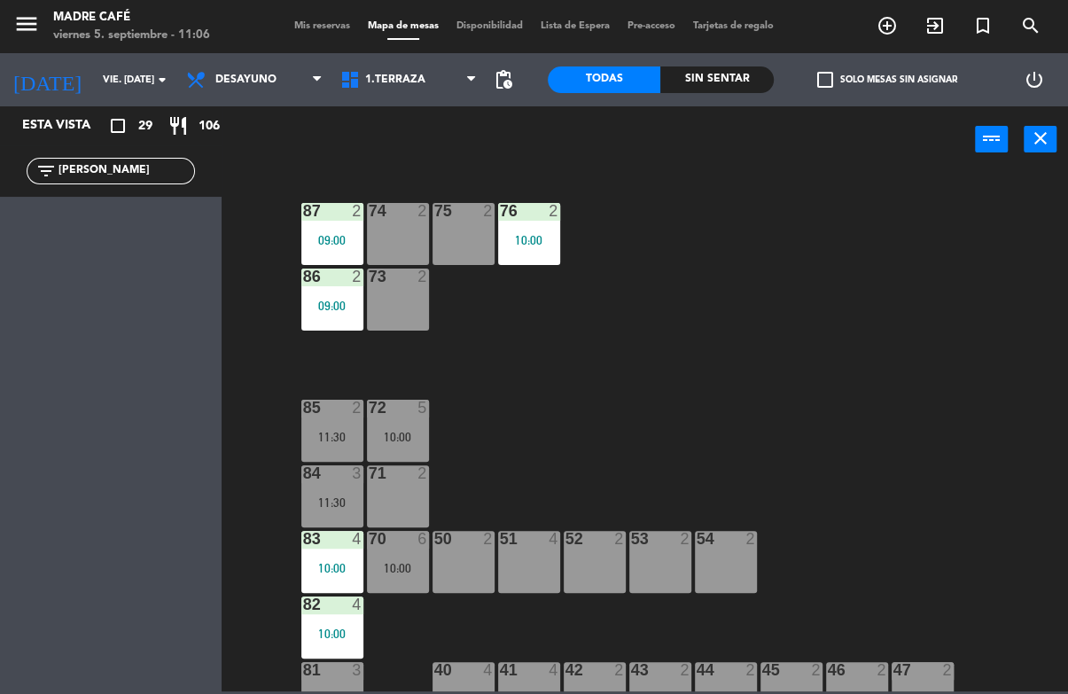
click at [886, 190] on div "87 2 09:00 74 2 75 2 76 2 10:00 86 2 09:00 73 2 72 5 10:00 85 2 11:30 71 2 84 3…" at bounding box center [650, 431] width 836 height 520
click at [137, 174] on input "[PERSON_NAME]" at bounding box center [125, 170] width 137 height 19
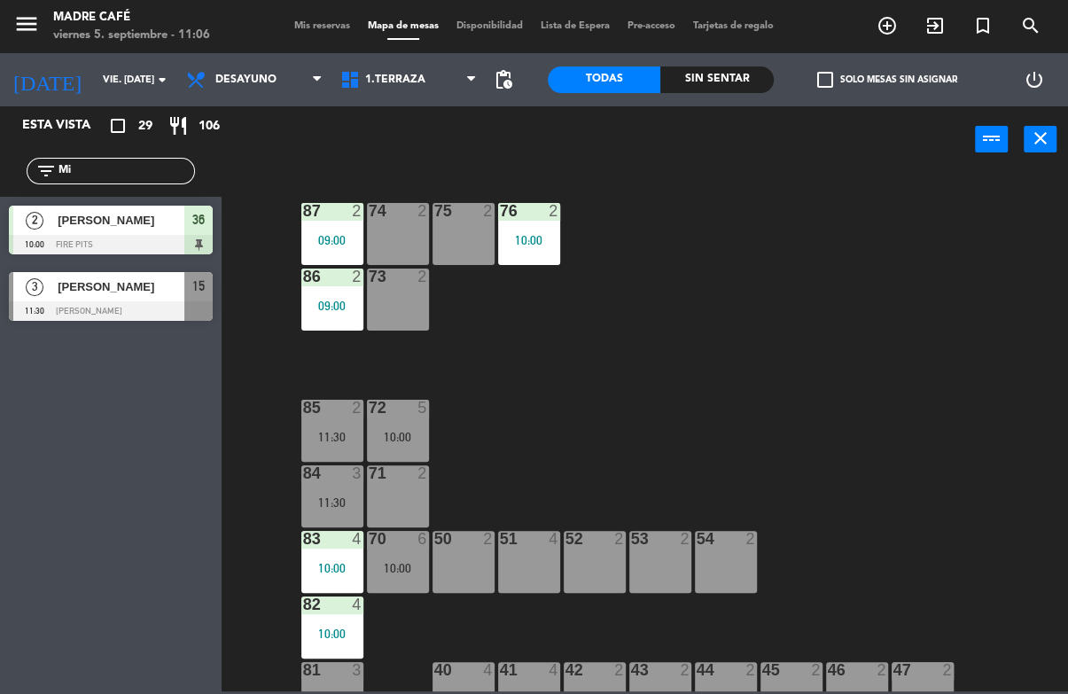
type input "M"
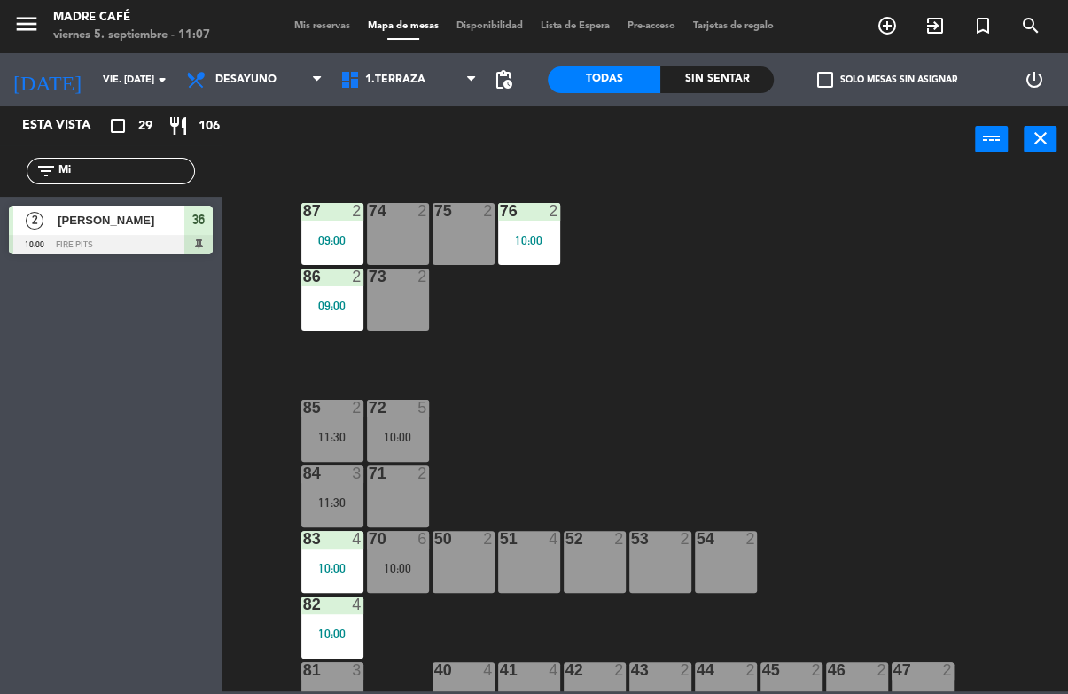
type input "M"
